Goal: Task Accomplishment & Management: Manage account settings

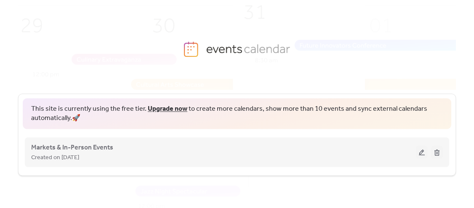
click at [421, 152] on button at bounding box center [422, 152] width 12 height 13
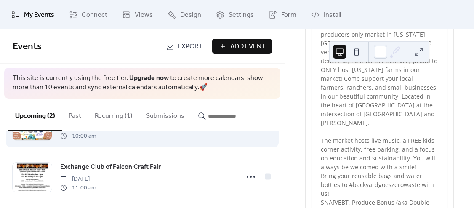
scroll to position [53, 0]
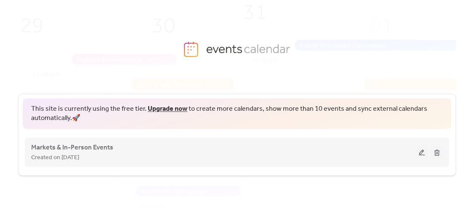
click at [422, 149] on button at bounding box center [422, 152] width 12 height 13
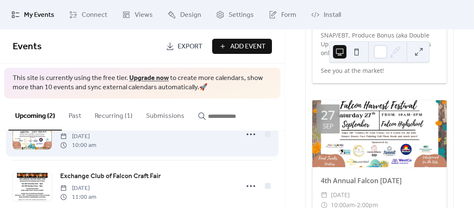
scroll to position [53, 0]
